Goal: Transaction & Acquisition: Purchase product/service

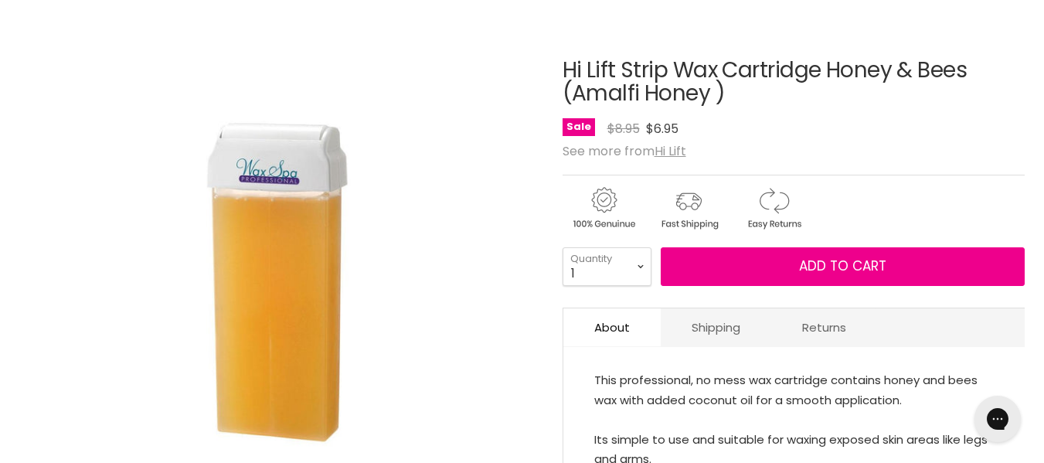
scroll to position [178, 0]
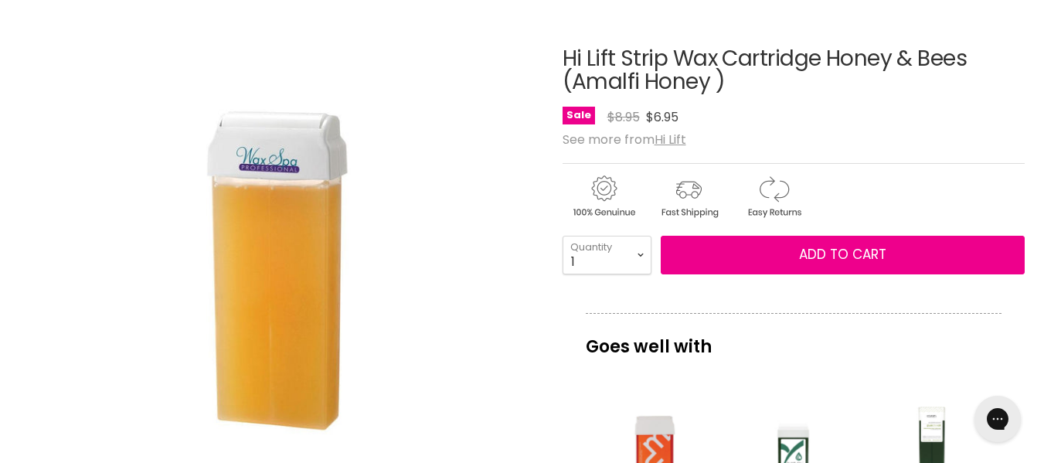
click at [1043, 73] on html "Skip to content HAIR & BEAUTY TRADE SUPPLY | GET TRADE ACCESS HAIR & BEAUTY TRA…" at bounding box center [522, 53] width 1044 height 463
click at [637, 252] on select "1 2 3 4 5 6 7 8 9 10+" at bounding box center [606, 255] width 89 height 39
select select "4"
click at [562, 236] on select "1 2 3 4 5 6 7 8 9 10+" at bounding box center [606, 255] width 89 height 39
type input "4"
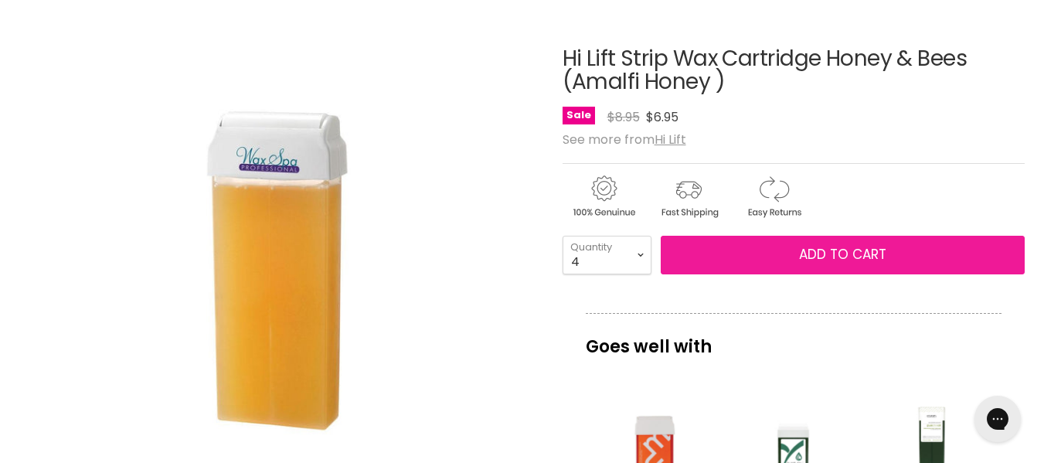
click at [810, 249] on span "Add to cart" at bounding box center [842, 254] width 87 height 19
click at [833, 259] on span "Add to cart" at bounding box center [842, 254] width 87 height 19
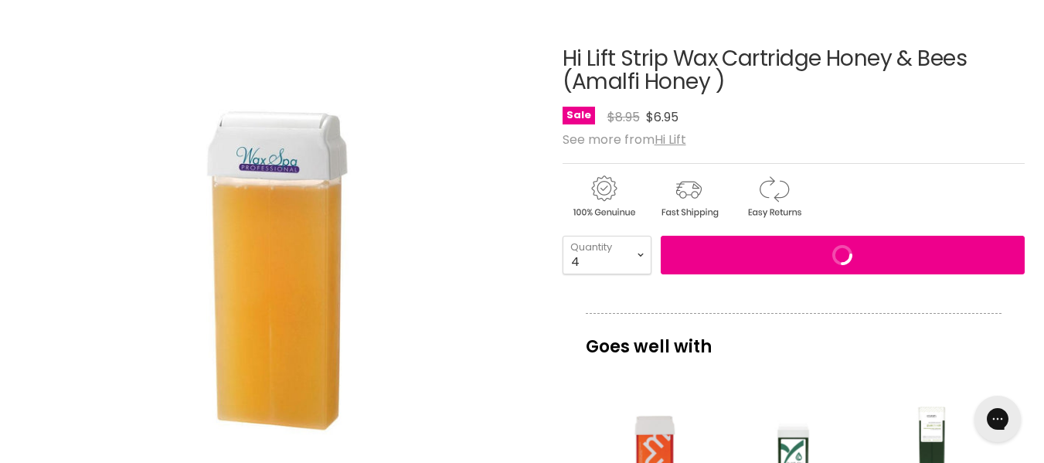
scroll to position [0, 0]
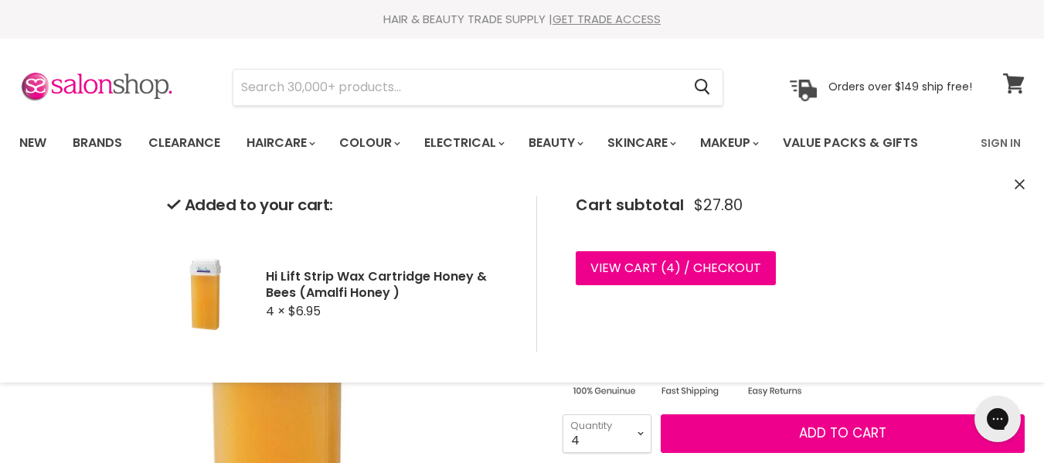
click at [1010, 80] on icon at bounding box center [1013, 83] width 21 height 20
